Goal: Task Accomplishment & Management: Use online tool/utility

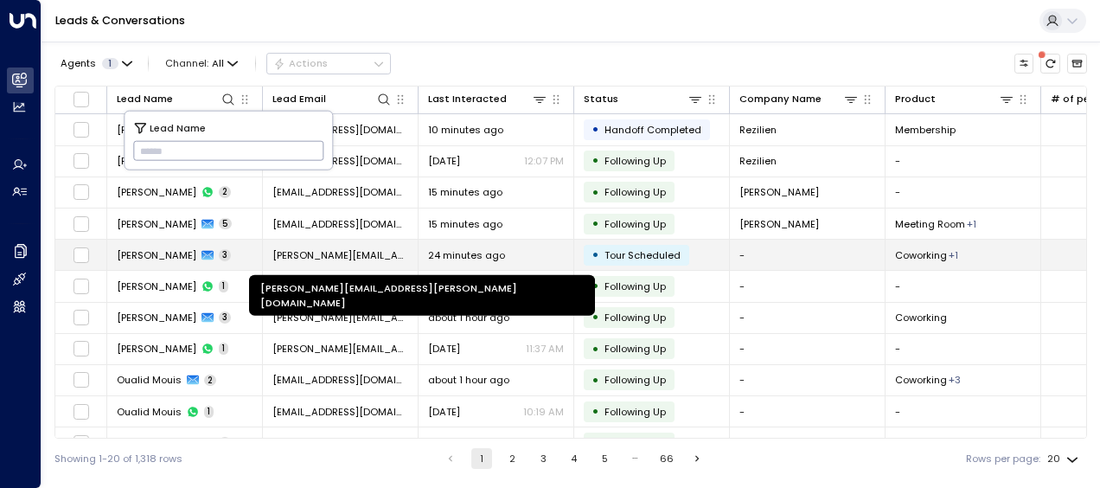
click at [320, 253] on span "[PERSON_NAME][EMAIL_ADDRESS][PERSON_NAME][DOMAIN_NAME]" at bounding box center [340, 255] width 136 height 14
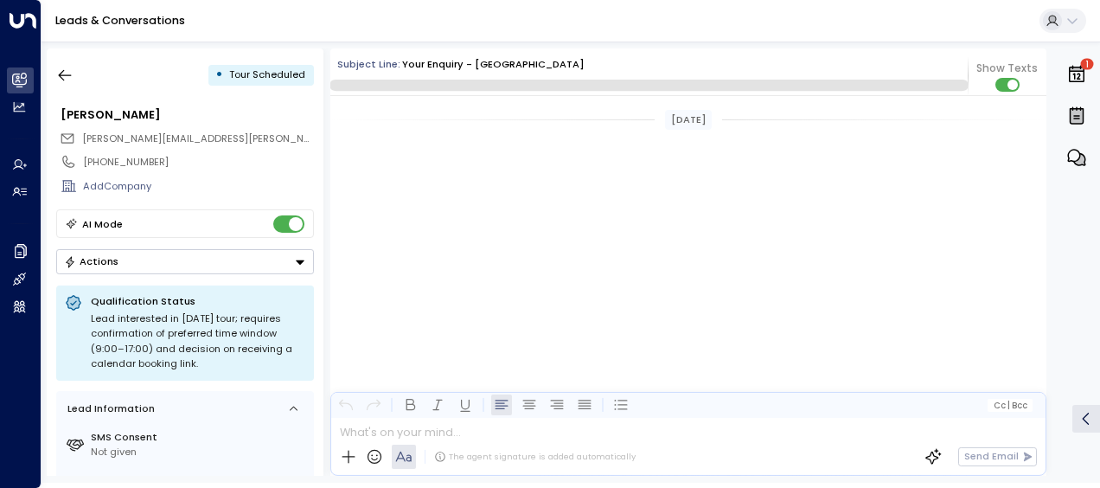
scroll to position [882, 0]
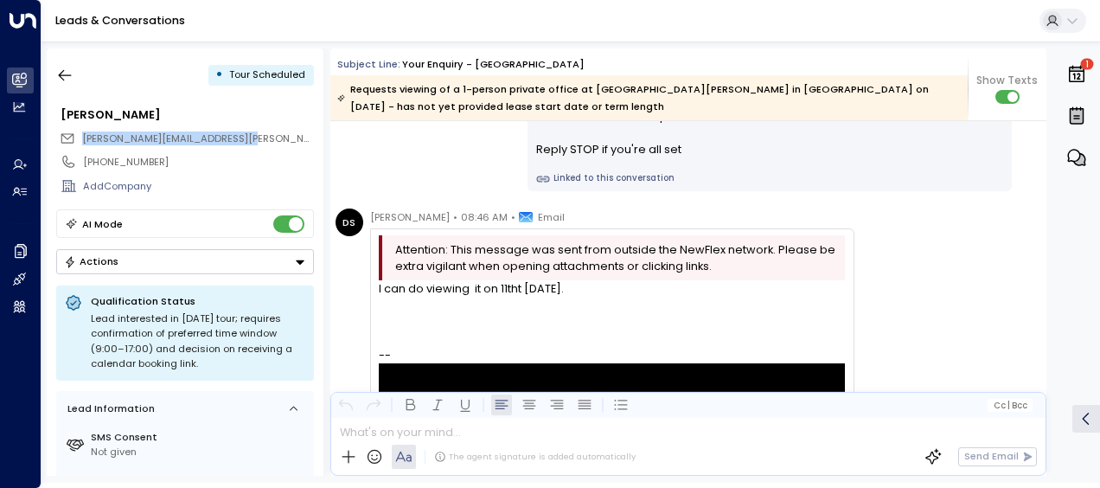
drag, startPoint x: 246, startPoint y: 135, endPoint x: 81, endPoint y: 143, distance: 164.5
click at [81, 143] on div "[PERSON_NAME][EMAIL_ADDRESS][PERSON_NAME][DOMAIN_NAME]" at bounding box center [187, 138] width 254 height 22
copy span "[PERSON_NAME][EMAIL_ADDRESS][PERSON_NAME][DOMAIN_NAME]"
click at [346, 308] on div "DS [PERSON_NAME] • 08:46 AM • Email Attention: This message was sent from outsi…" at bounding box center [595, 454] width 519 height 493
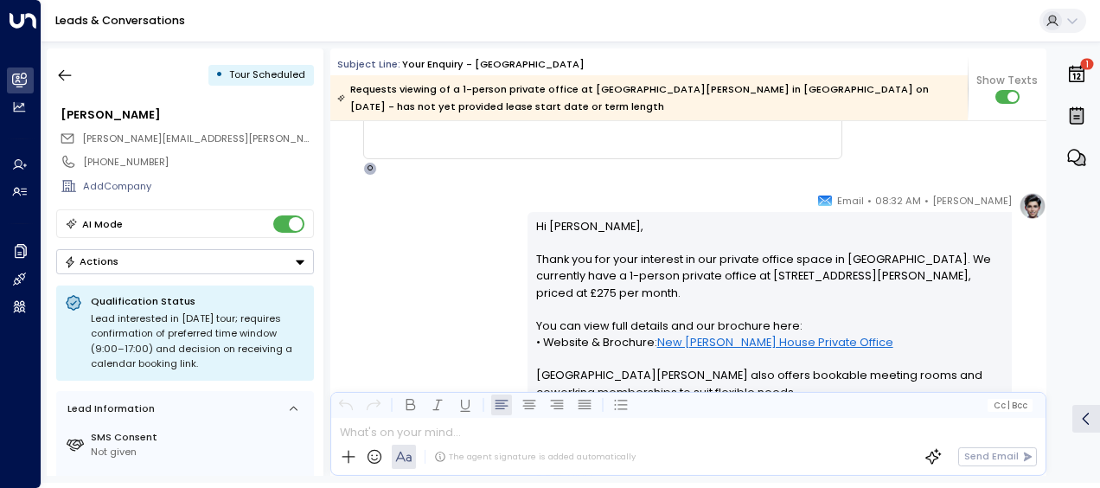
scroll to position [225, 0]
click at [397, 240] on div "[PERSON_NAME] • 08:32 AM • Email Hi [PERSON_NAME], Thank you for your interest …" at bounding box center [688, 450] width 716 height 513
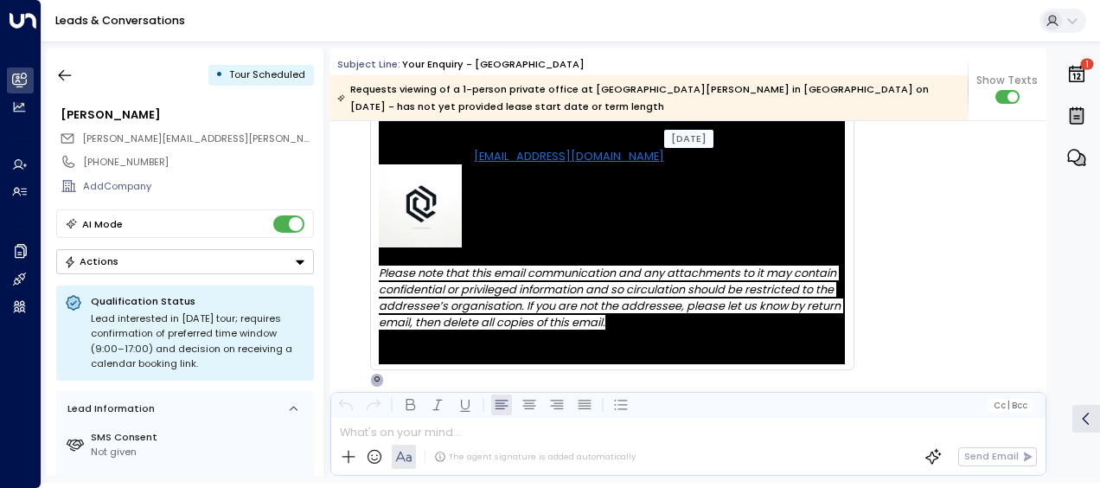
scroll to position [1263, 0]
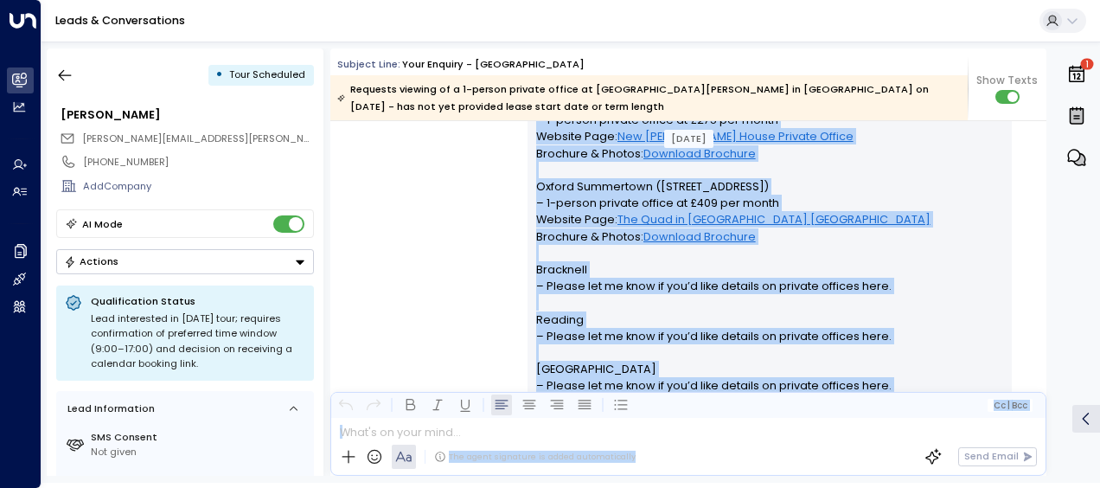
scroll to position [1685, 0]
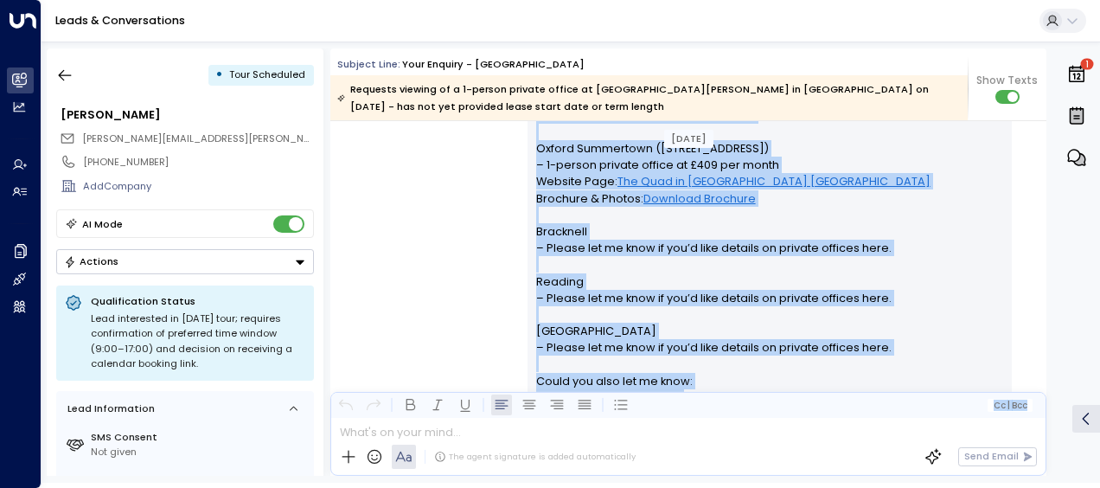
drag, startPoint x: 532, startPoint y: 228, endPoint x: 702, endPoint y: 432, distance: 265.3
click at [702, 432] on div "Subject Line: Your enquiry - [GEOGRAPHIC_DATA] Requests viewing of a 1-person p…" at bounding box center [688, 261] width 716 height 427
copy div "Lo Ipsum, Dolor sit ame consectetu a elitsed do Eiusmodt, 45 Incididun 2050. Ut…"
click at [428, 234] on div "[PERSON_NAME] • 08:49 AM • Email Hi [PERSON_NAME], Thank you for confirming a v…" at bounding box center [688, 229] width 716 height 629
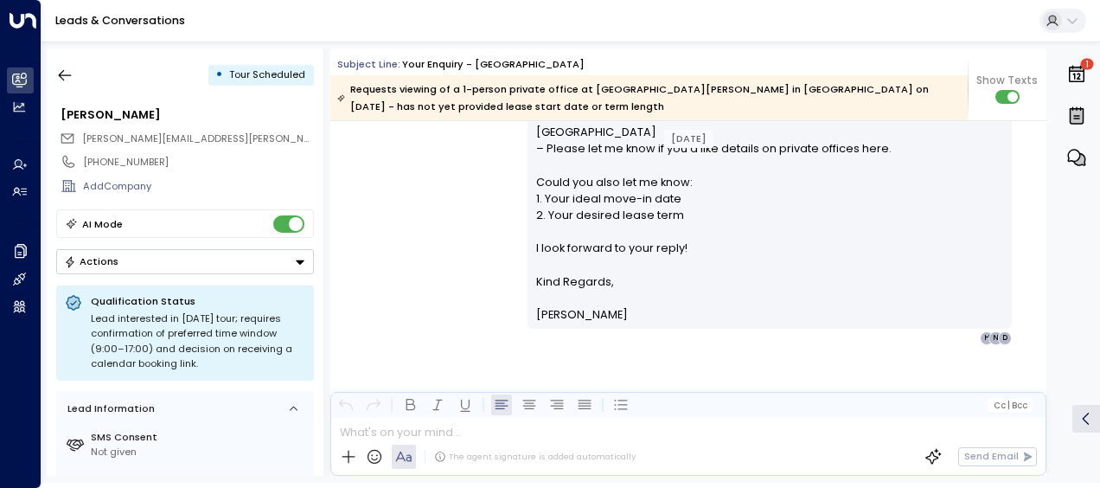
scroll to position [1892, 0]
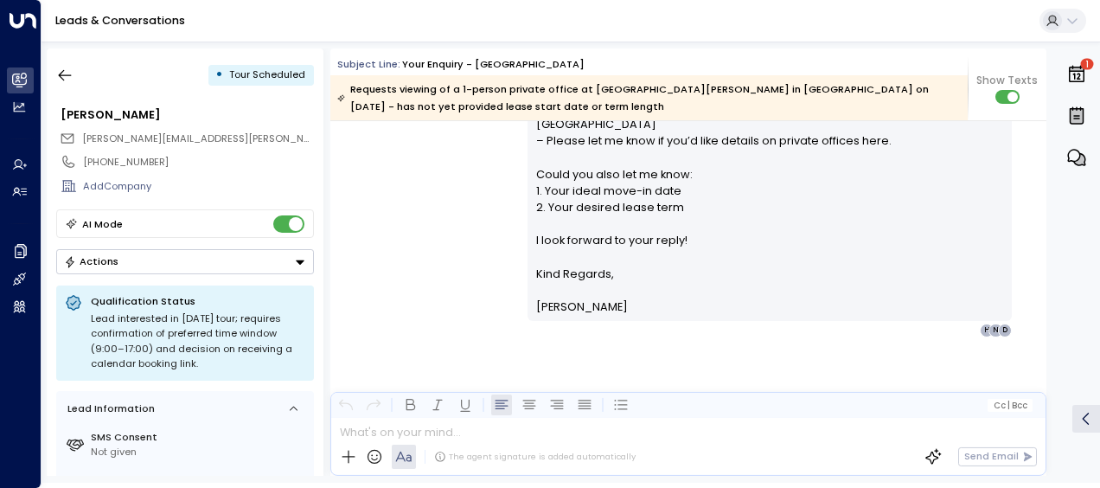
click at [401, 234] on div "[PERSON_NAME] • 08:49 AM • Email Hi [PERSON_NAME], Thank you for confirming a v…" at bounding box center [688, 22] width 716 height 629
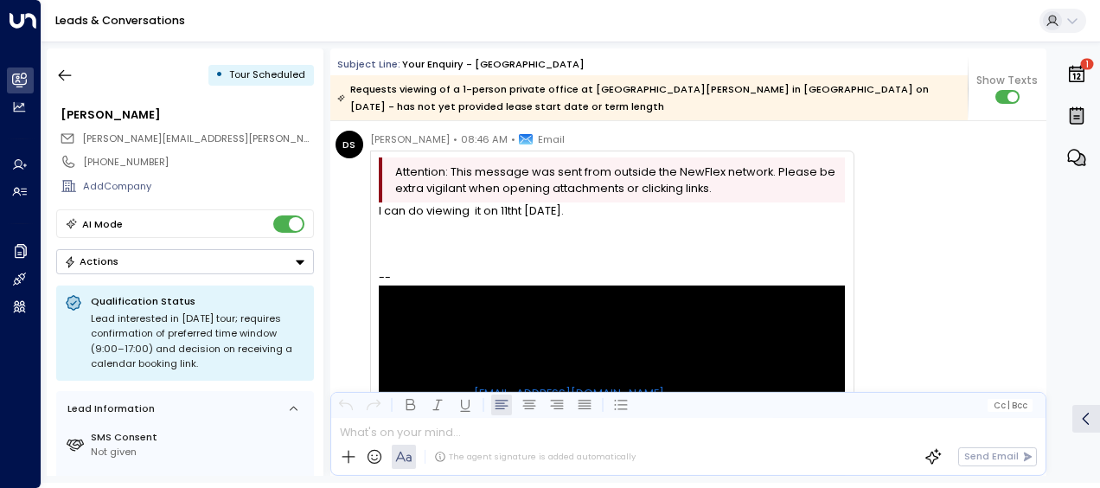
scroll to position [958, 0]
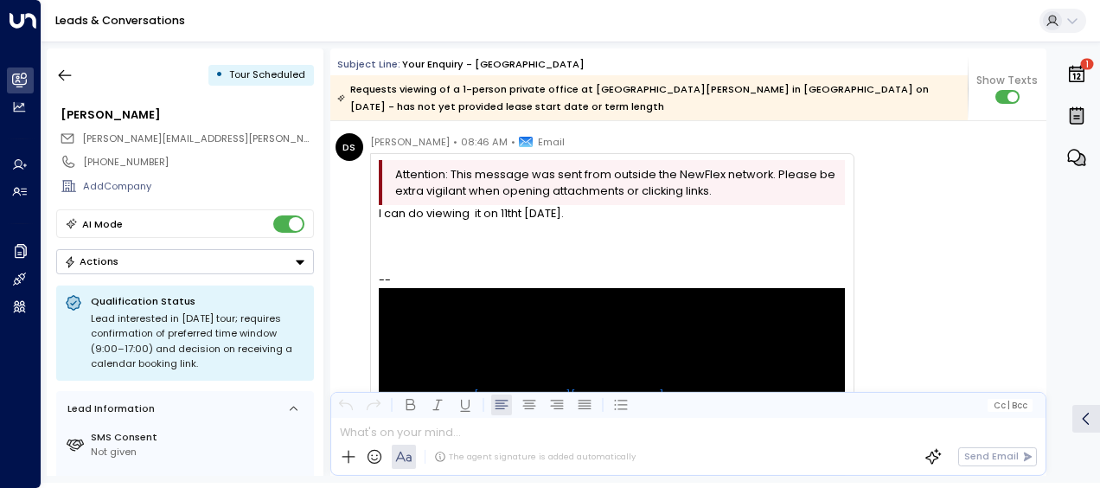
drag, startPoint x: 379, startPoint y: 214, endPoint x: 593, endPoint y: 218, distance: 214.6
click at [593, 218] on div "I can do viewing it on 11tht [DATE]." at bounding box center [612, 213] width 466 height 16
drag, startPoint x: 593, startPoint y: 218, endPoint x: 559, endPoint y: 215, distance: 34.8
copy div "I can do viewing it on 11tht [DATE]."
click at [348, 213] on div "DS [PERSON_NAME] • 08:46 AM • Email Attention: This message was sent from outsi…" at bounding box center [595, 379] width 519 height 493
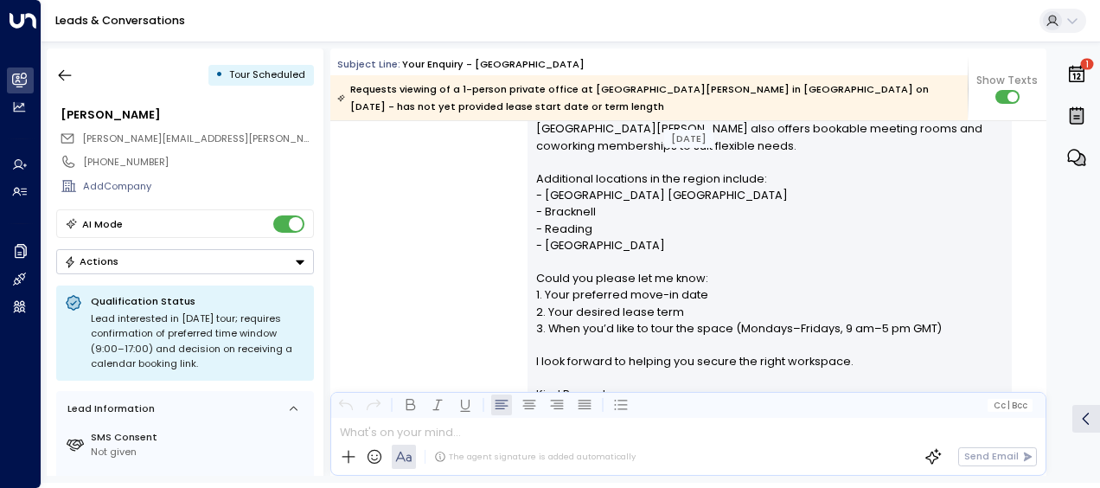
scroll to position [439, 0]
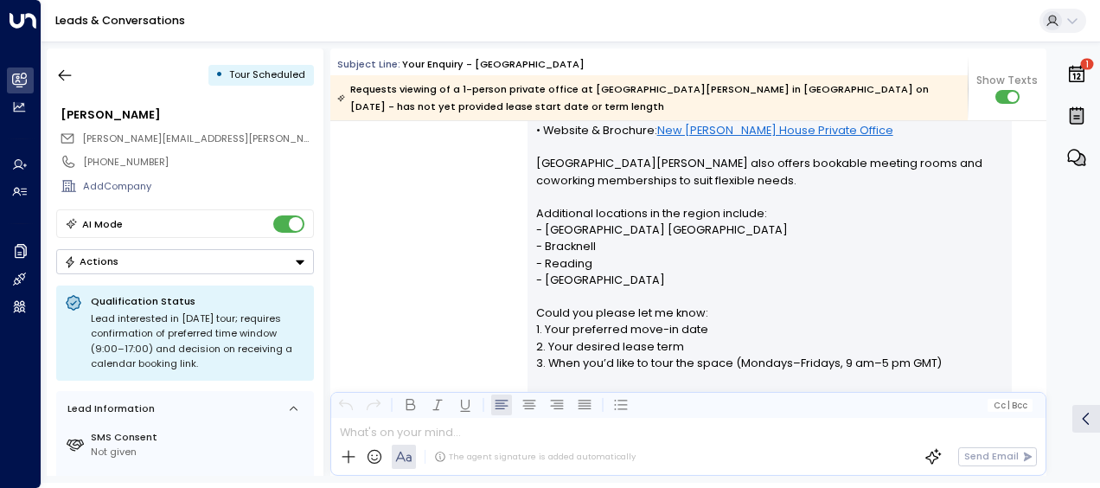
click at [395, 246] on div "[PERSON_NAME] • 08:32 AM • Email Hi [PERSON_NAME], Thank you for your interest …" at bounding box center [688, 236] width 716 height 513
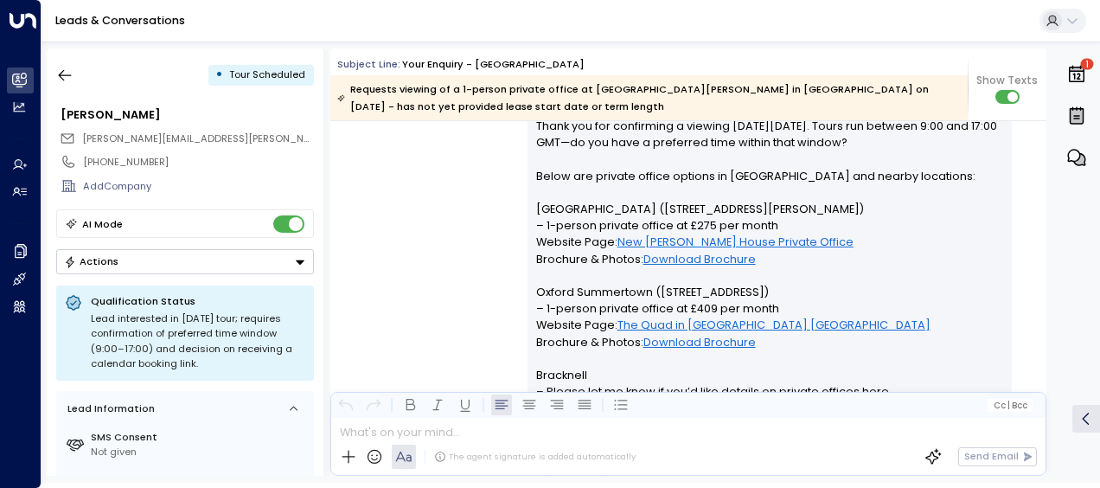
scroll to position [1546, 0]
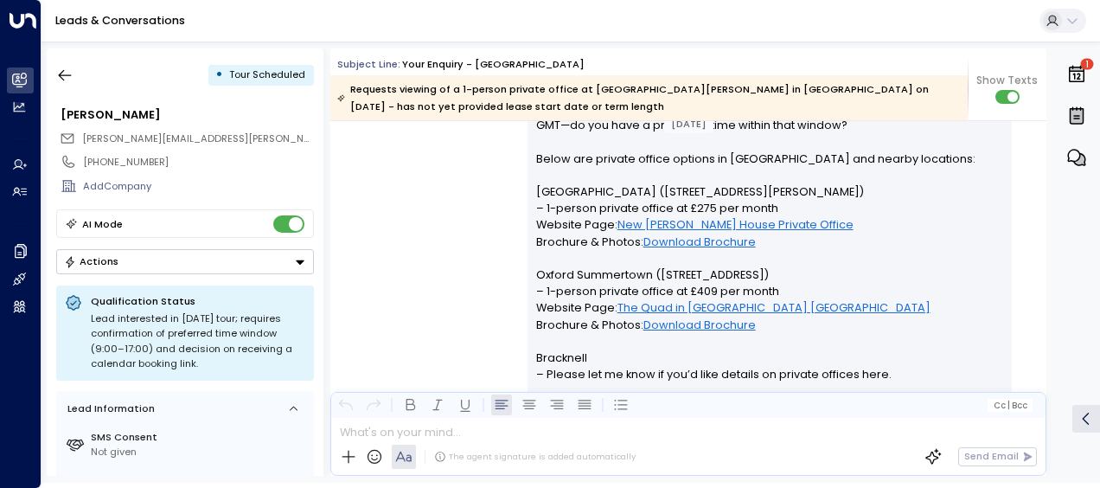
click at [395, 246] on div "[PERSON_NAME] • 08:49 AM • Email Hi [PERSON_NAME], Thank you for confirming a v…" at bounding box center [688, 356] width 716 height 629
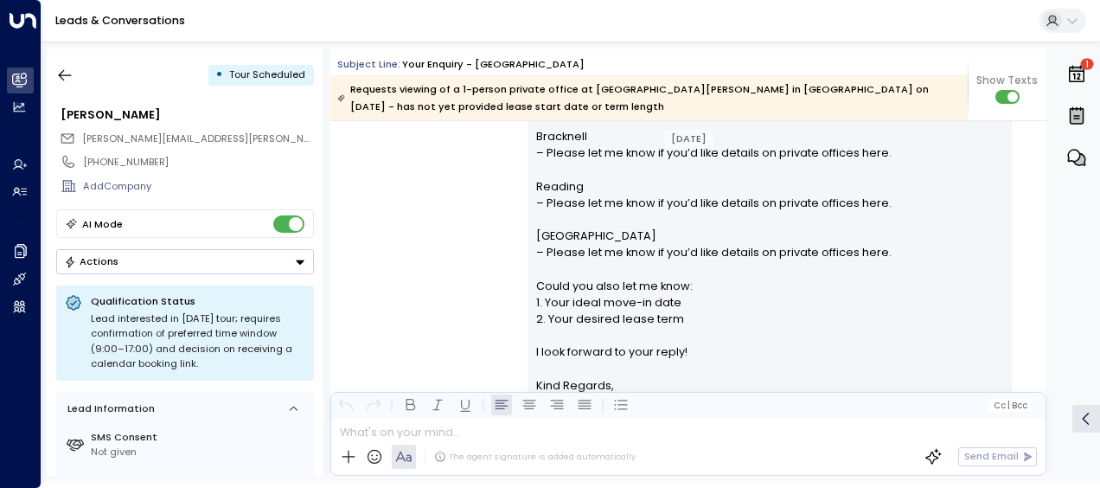
scroll to position [1892, 0]
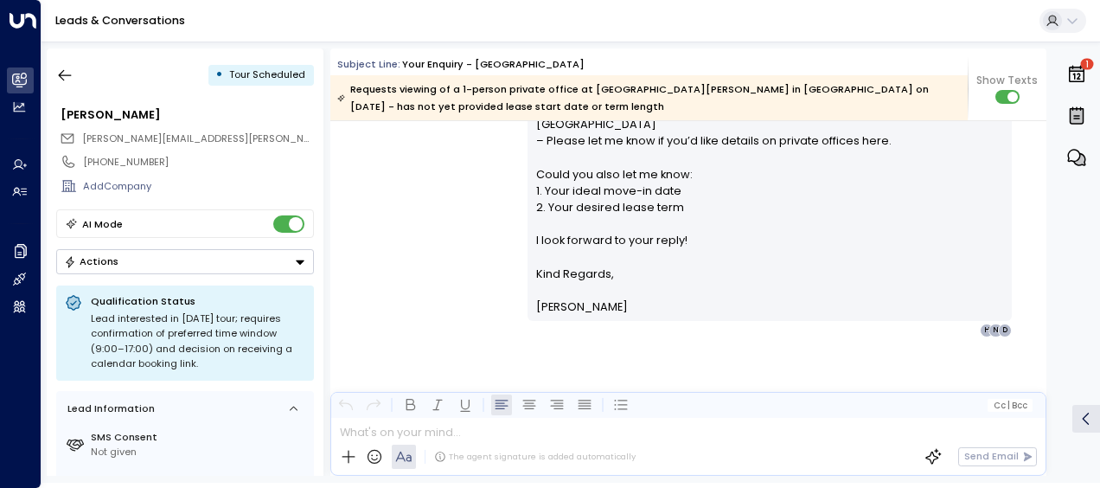
click at [420, 183] on div "[PERSON_NAME] • 08:49 AM • Email Hi [PERSON_NAME], Thank you for confirming a v…" at bounding box center [688, 22] width 716 height 629
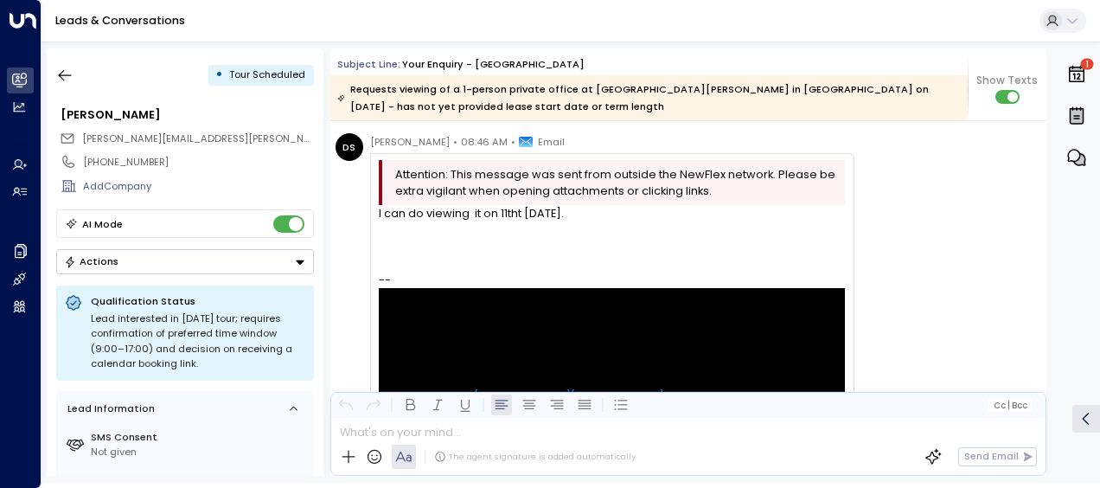
scroll to position [923, 0]
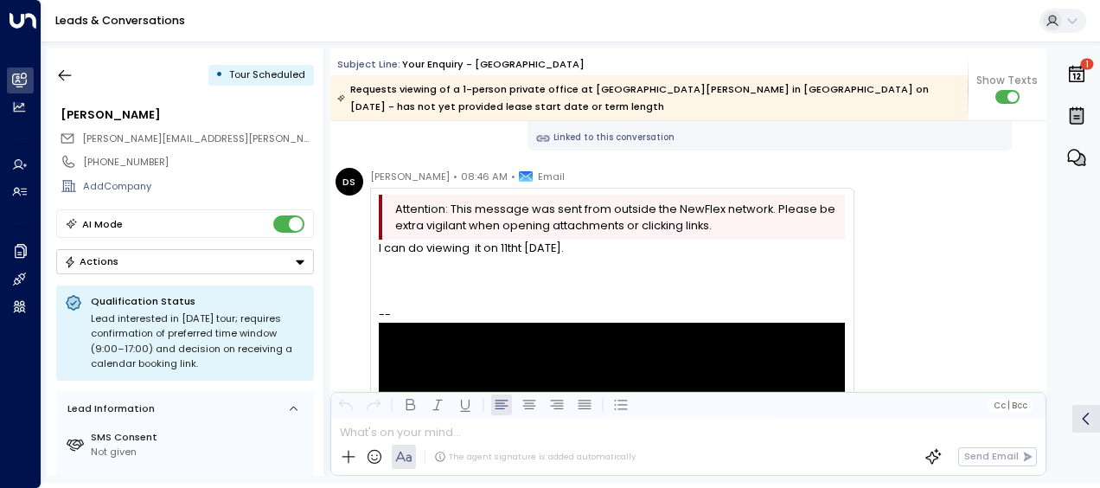
click at [358, 147] on div "[PERSON_NAME] • 08:37 AM • WhatsApp Hi [PERSON_NAME] - it's [PERSON_NAME]. I wa…" at bounding box center [688, 87] width 716 height 125
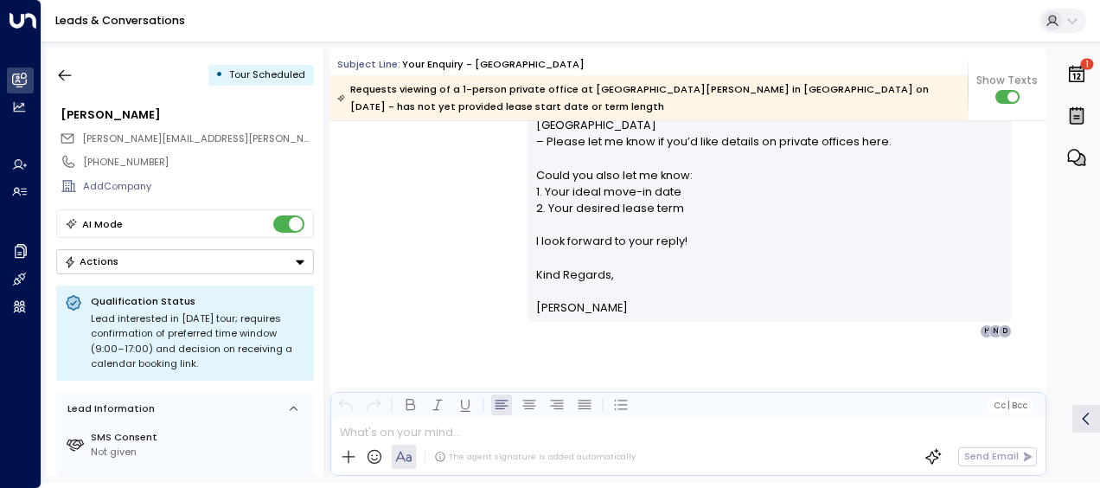
scroll to position [1892, 0]
click at [66, 74] on icon "button" at bounding box center [64, 75] width 17 height 17
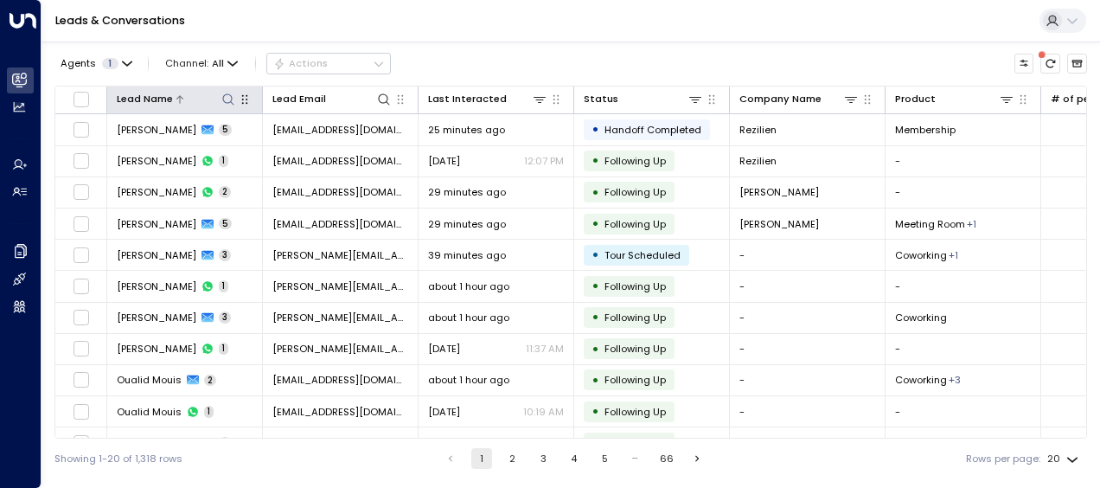
click at [226, 99] on icon at bounding box center [228, 100] width 14 height 14
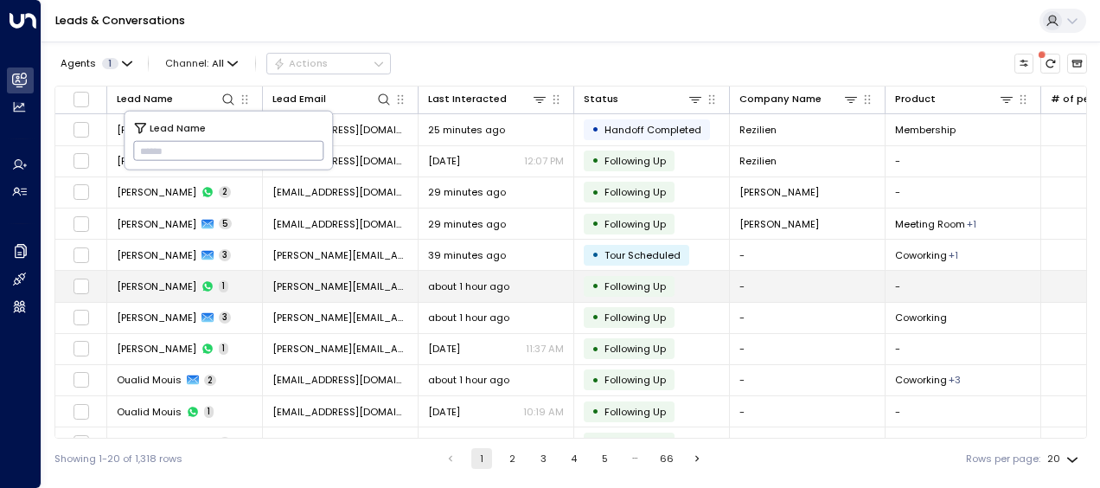
type input "**********"
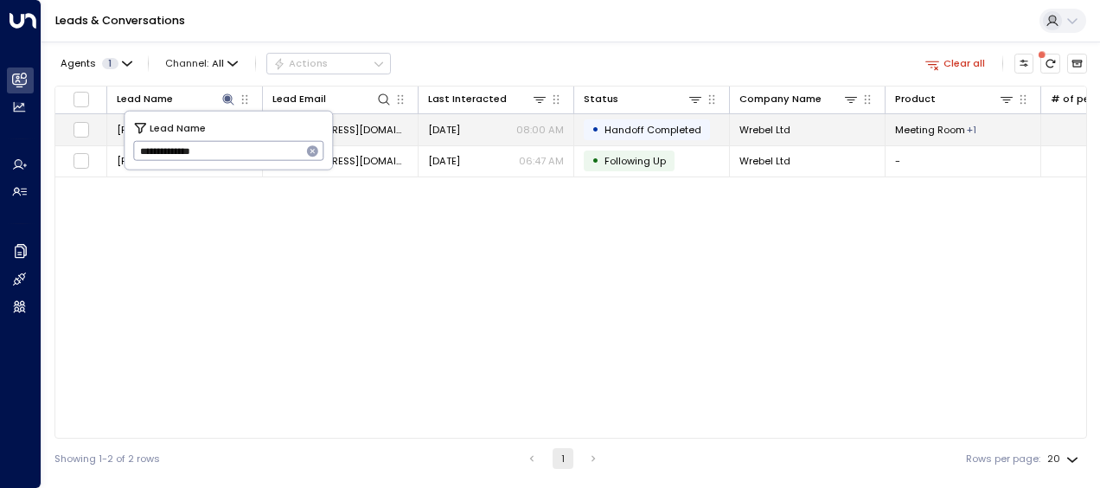
click at [368, 128] on span "[EMAIL_ADDRESS][DOMAIN_NAME]" at bounding box center [340, 130] width 136 height 14
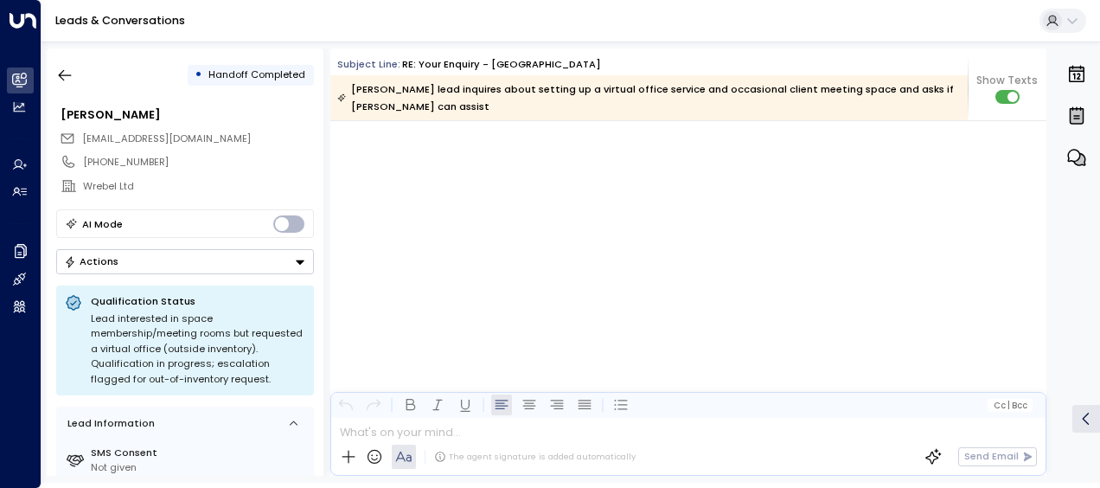
scroll to position [4811, 0]
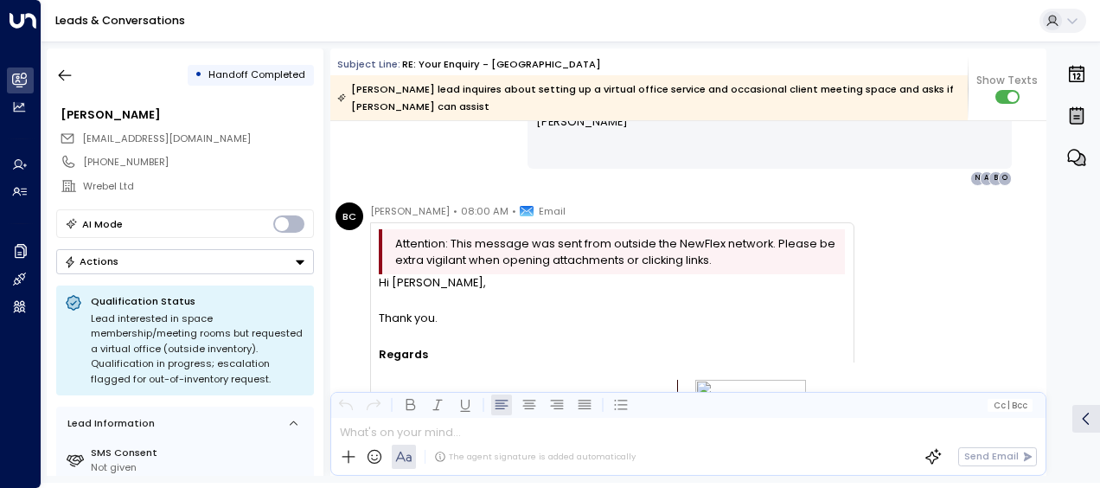
scroll to position [3780, 0]
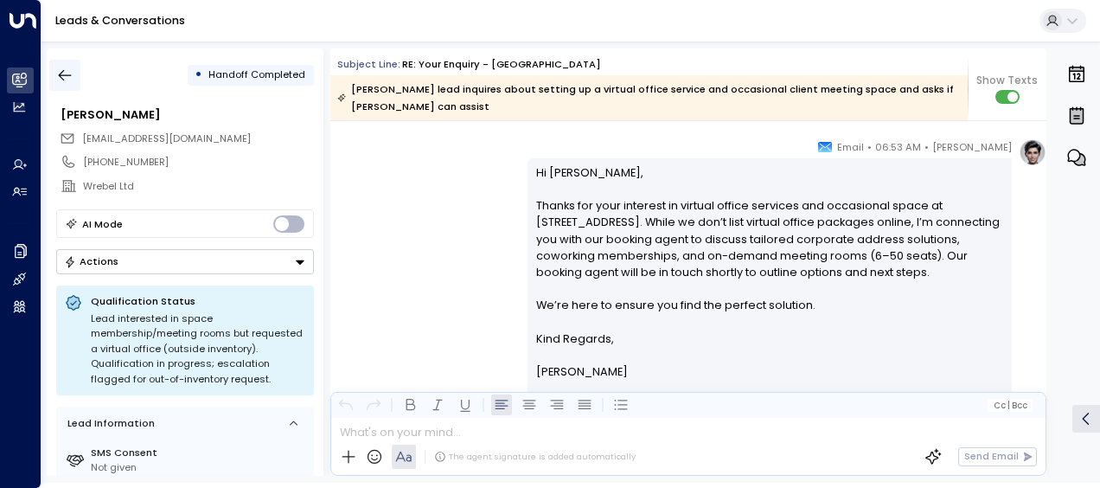
click at [63, 76] on icon "button" at bounding box center [64, 75] width 17 height 17
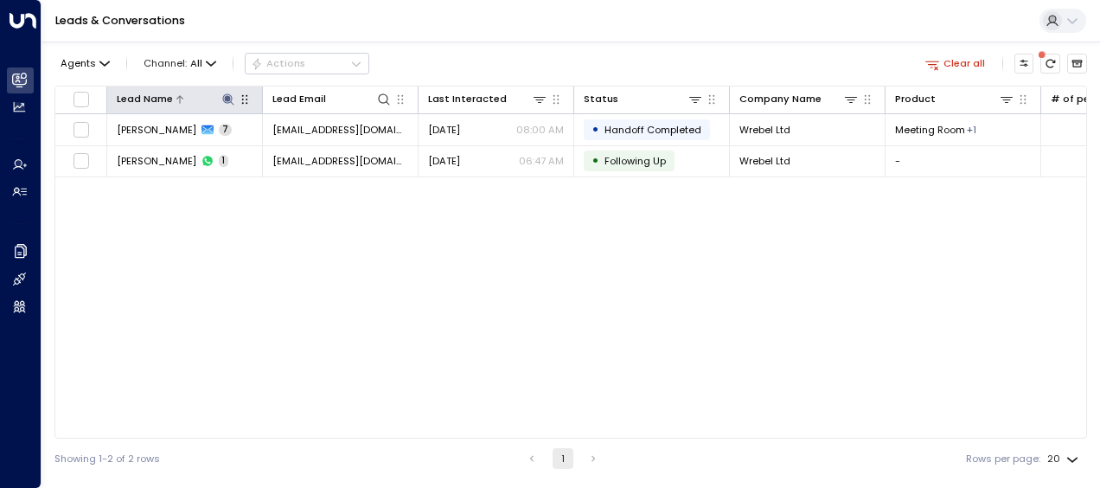
click at [225, 95] on icon at bounding box center [228, 100] width 14 height 14
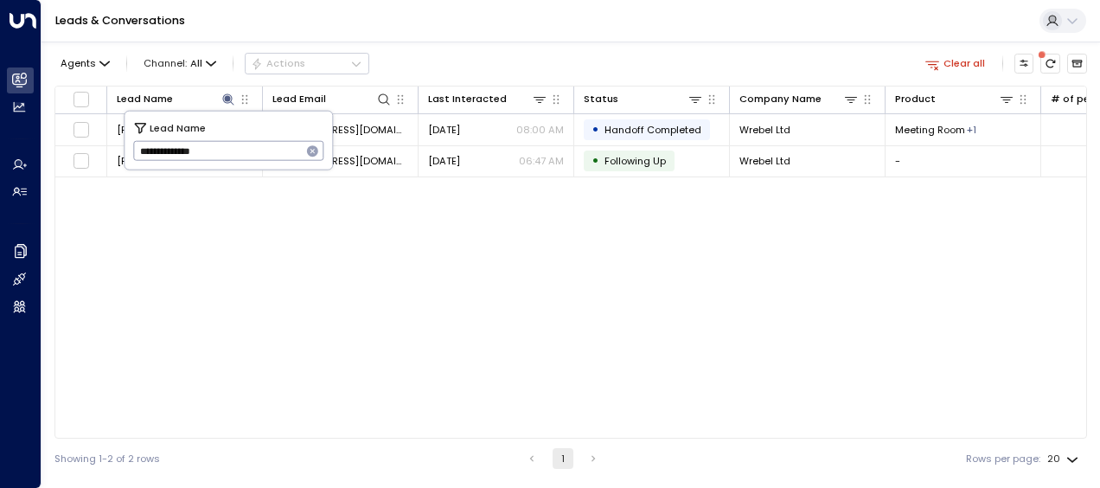
drag, startPoint x: 136, startPoint y: 154, endPoint x: 239, endPoint y: 157, distance: 103.0
click at [239, 157] on input "**********" at bounding box center [217, 151] width 169 height 29
type input "*********"
